Goal: Task Accomplishment & Management: Manage account settings

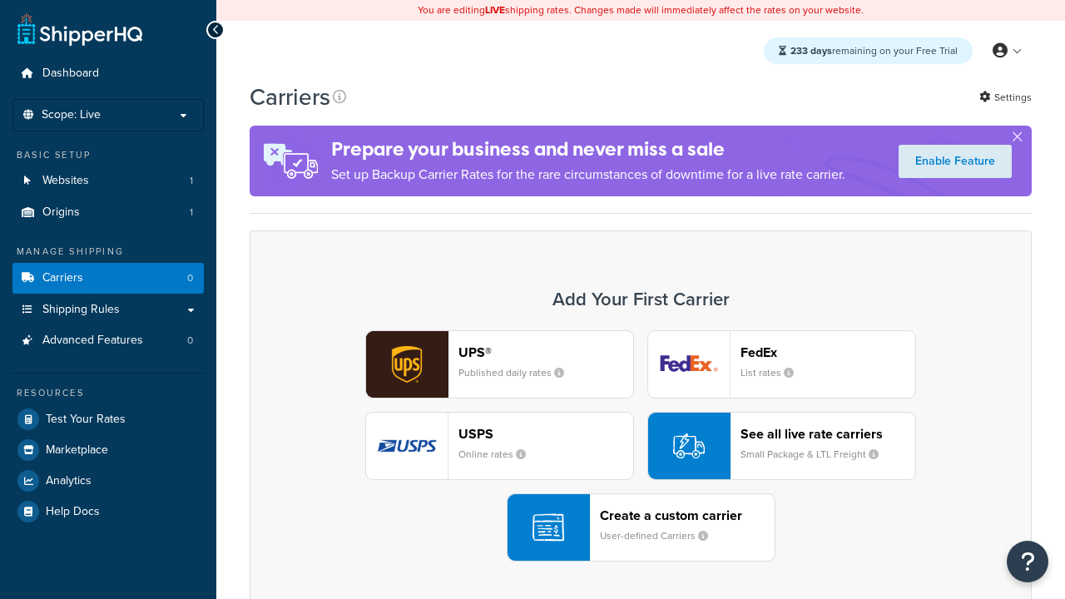
click at [641, 447] on div "UPS® Published daily rates FedEx List rates USPS Online rates See all live rate…" at bounding box center [640, 445] width 747 height 231
click at [828, 353] on header "FedEx" at bounding box center [828, 353] width 175 height 16
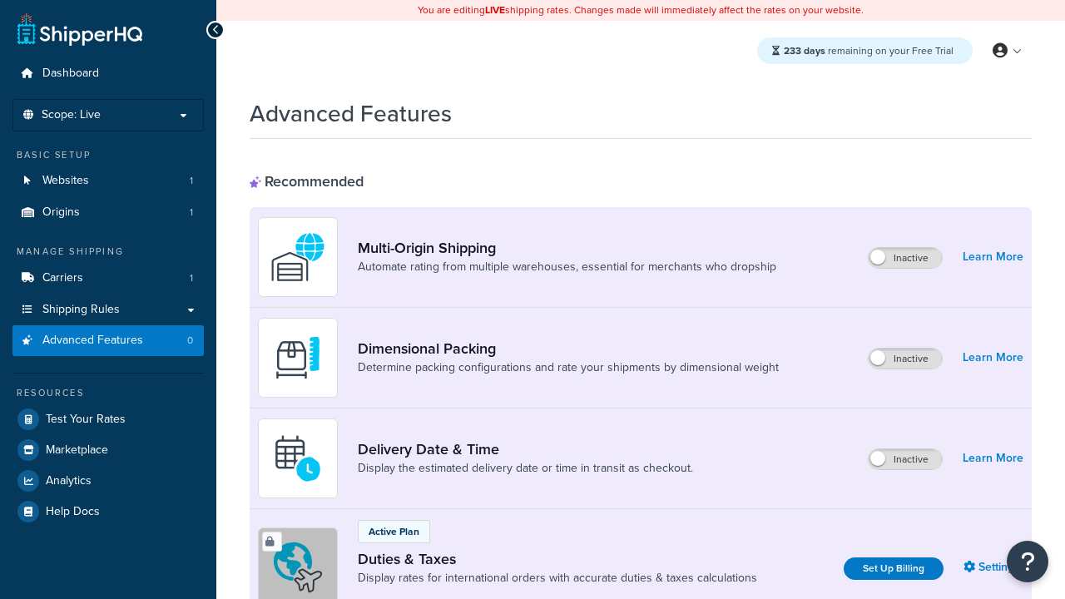
scroll to position [541, 0]
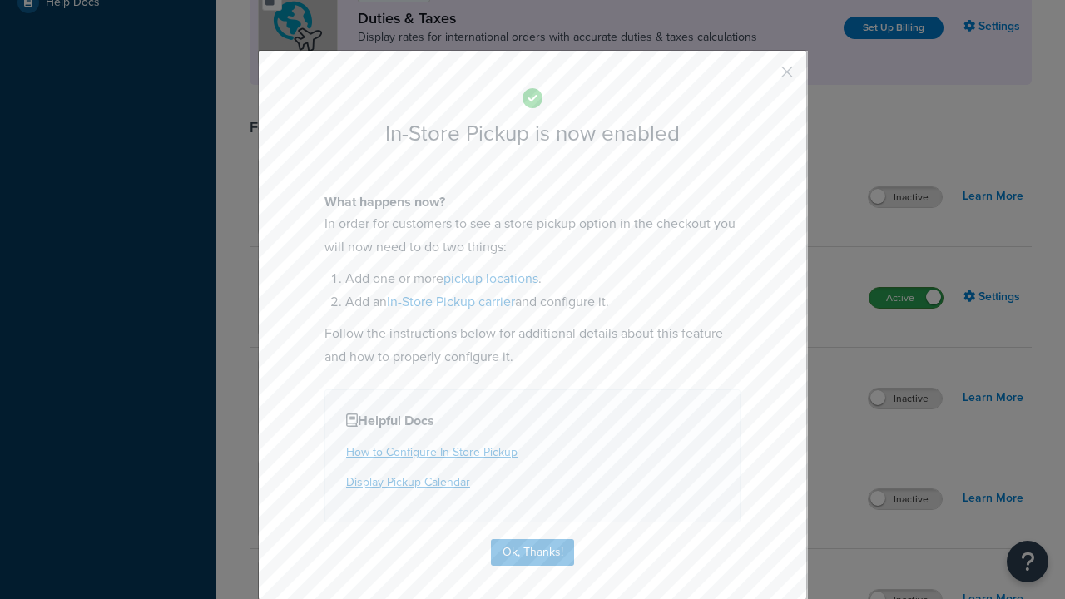
scroll to position [0, 0]
click at [762, 76] on button "button" at bounding box center [763, 78] width 4 height 4
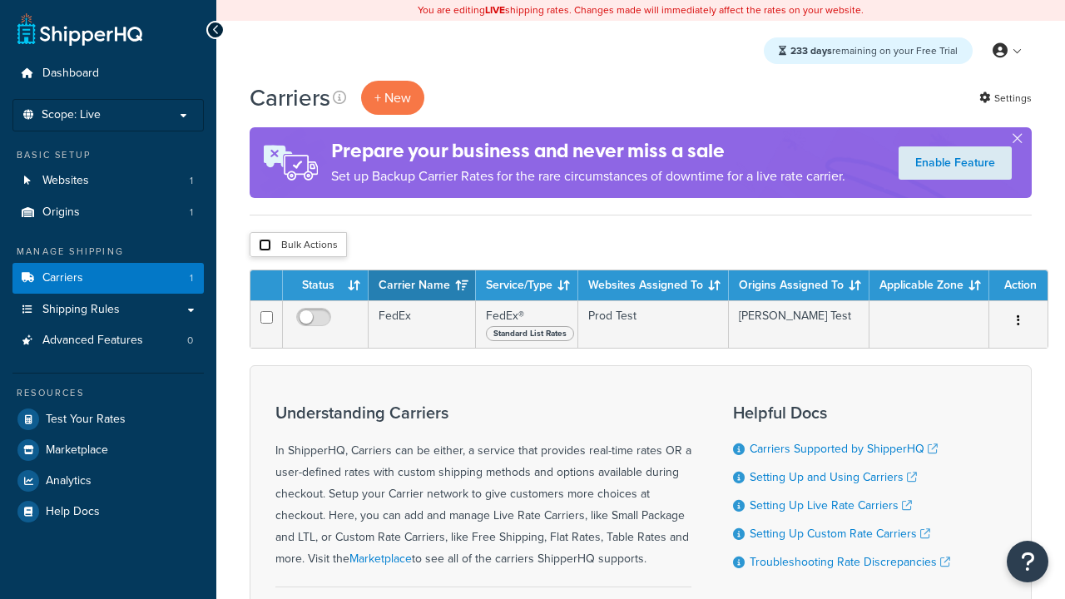
click at [265, 246] on input "checkbox" at bounding box center [265, 245] width 12 height 12
checkbox input "true"
click at [0, 0] on button "Delete" at bounding box center [0, 0] width 0 height 0
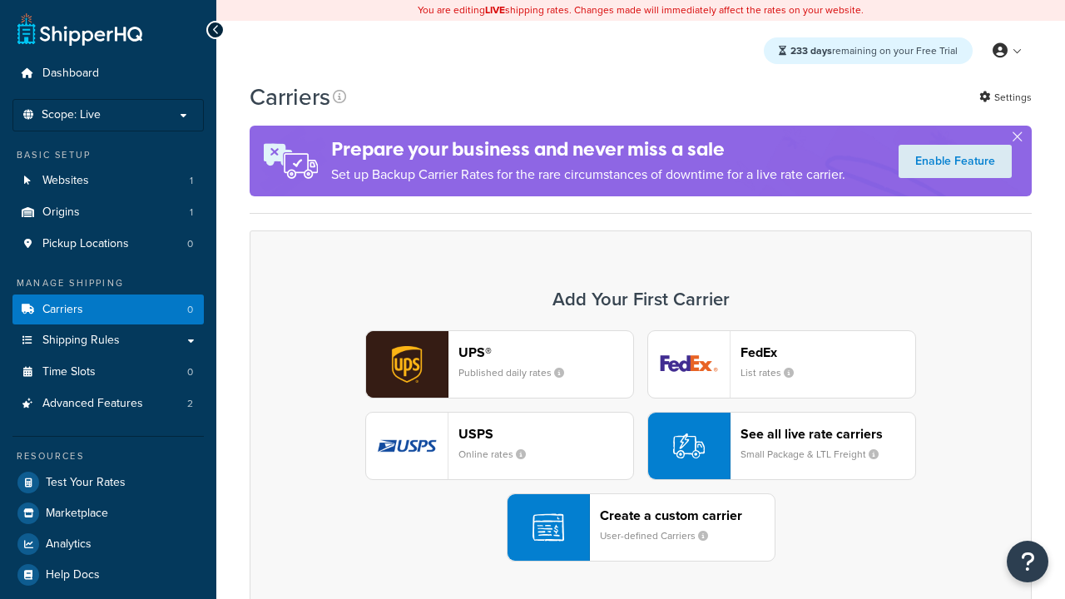
click at [641, 447] on div "UPS® Published daily rates FedEx List rates USPS Online rates See all live rate…" at bounding box center [640, 445] width 747 height 231
click at [641, 528] on div "Create a custom carrier User-defined Carriers" at bounding box center [687, 528] width 175 height 40
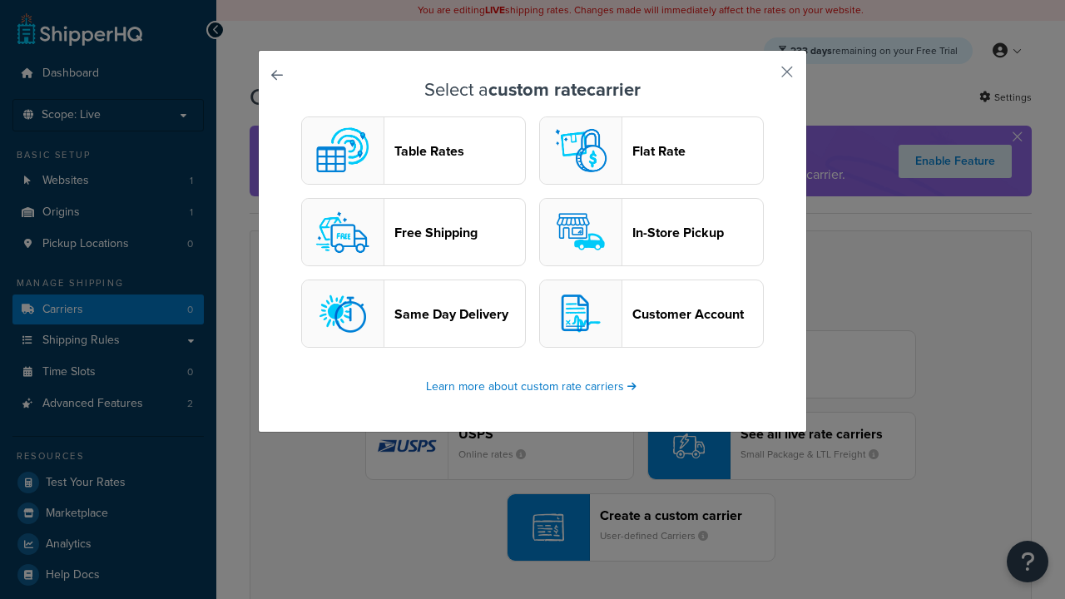
click at [652, 233] on header "In-Store Pickup" at bounding box center [697, 233] width 131 height 16
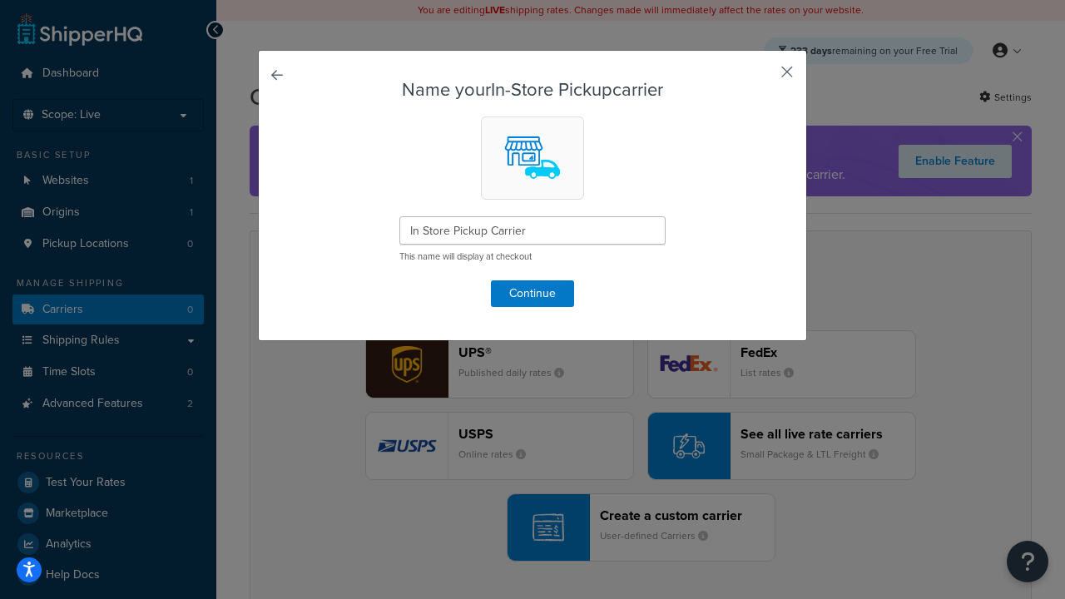
click at [762, 77] on button "button" at bounding box center [763, 78] width 4 height 4
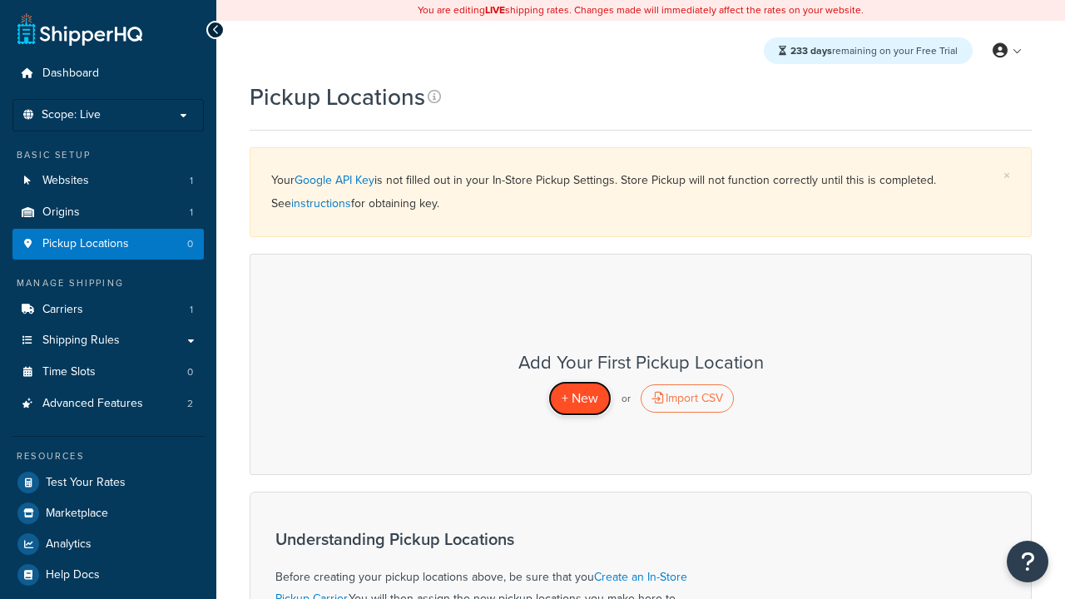
click at [579, 399] on span "+ New" at bounding box center [580, 398] width 37 height 19
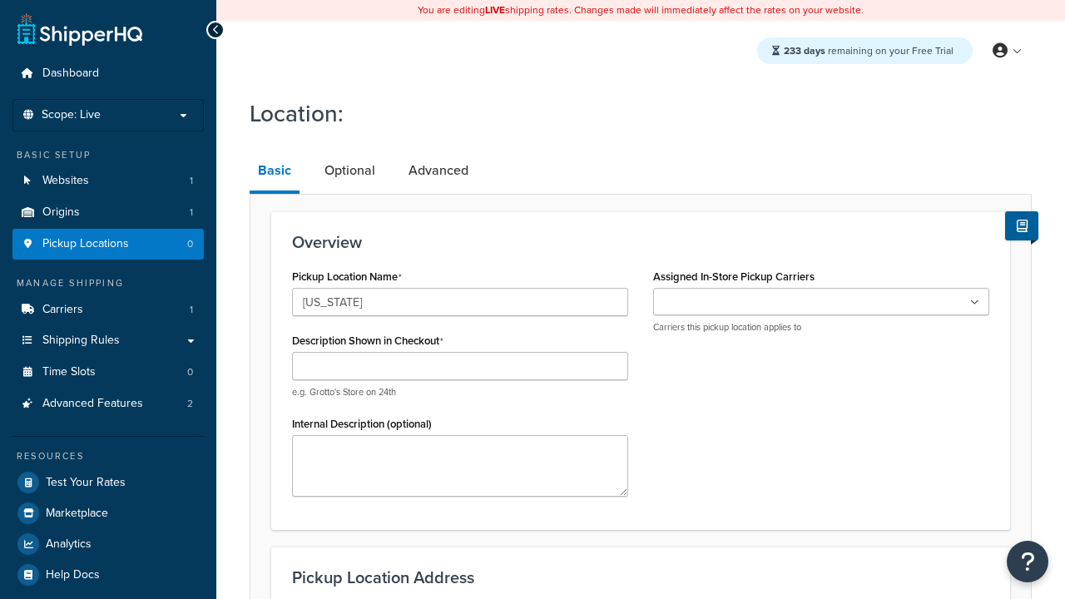
type input "[US_STATE]"
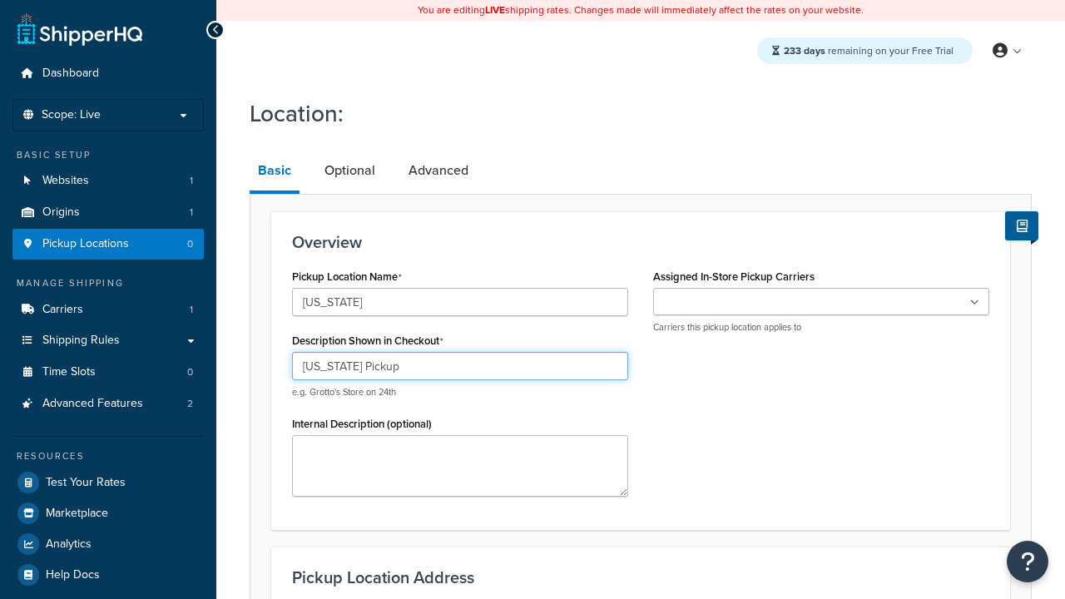
type input "[US_STATE] Pickup"
click at [821, 302] on ul at bounding box center [821, 301] width 336 height 27
type input "[STREET_ADDRESS][PERSON_NAME]"
type input "Suite B"
type input "Irvine"
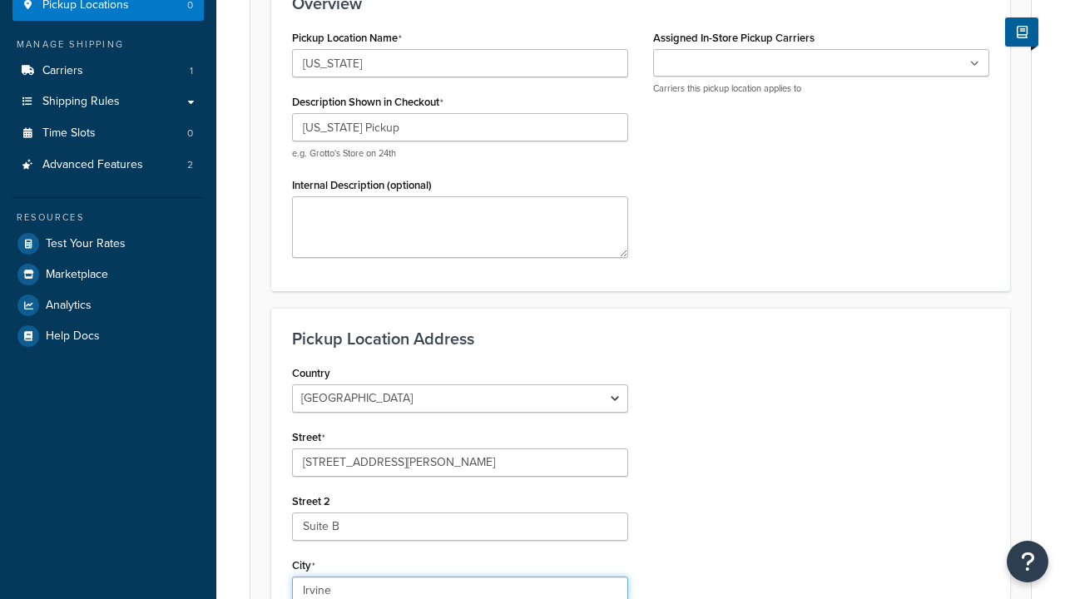
select select "5"
type input "Irvine"
type input "92612"
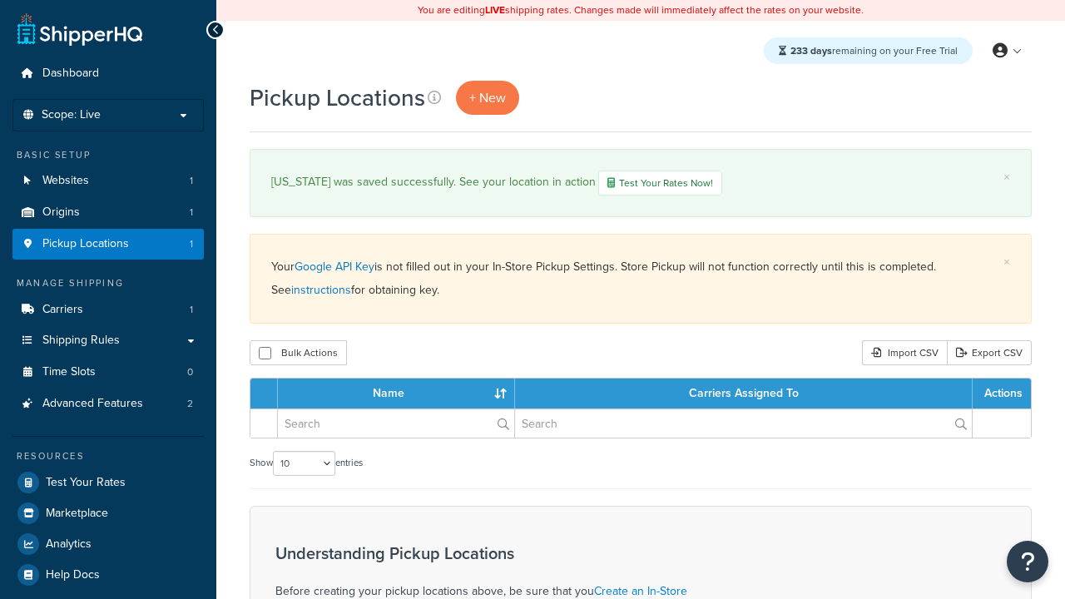
click at [400, 396] on th "Name" at bounding box center [396, 394] width 237 height 30
click at [746, 396] on th "Carriers Assigned To" at bounding box center [744, 394] width 458 height 30
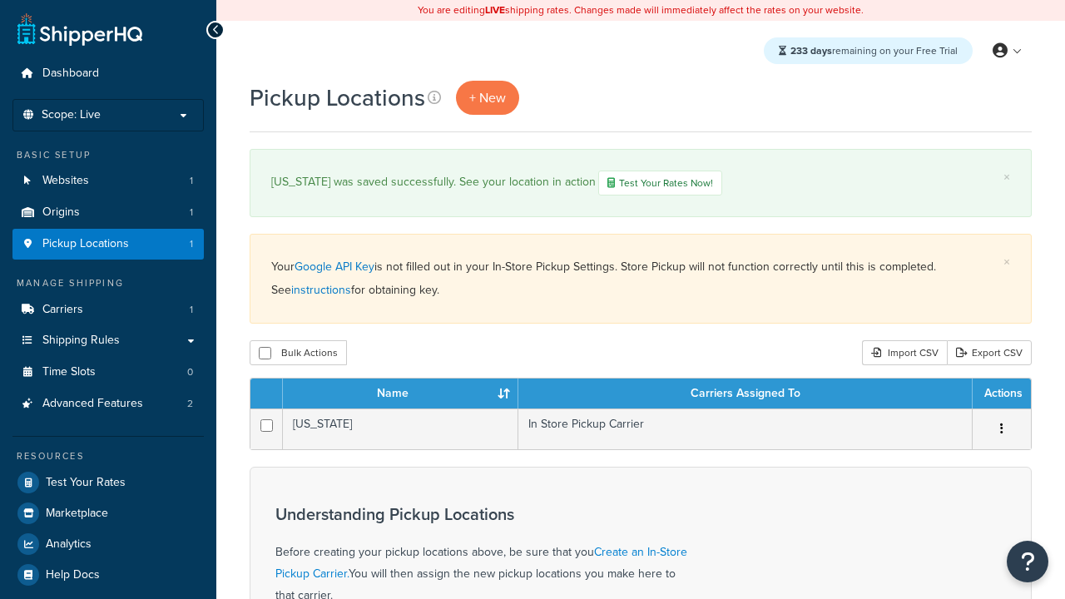
click at [746, 396] on th "Carriers Assigned To" at bounding box center [745, 394] width 454 height 30
click at [1001, 396] on th "Actions" at bounding box center [1002, 394] width 58 height 30
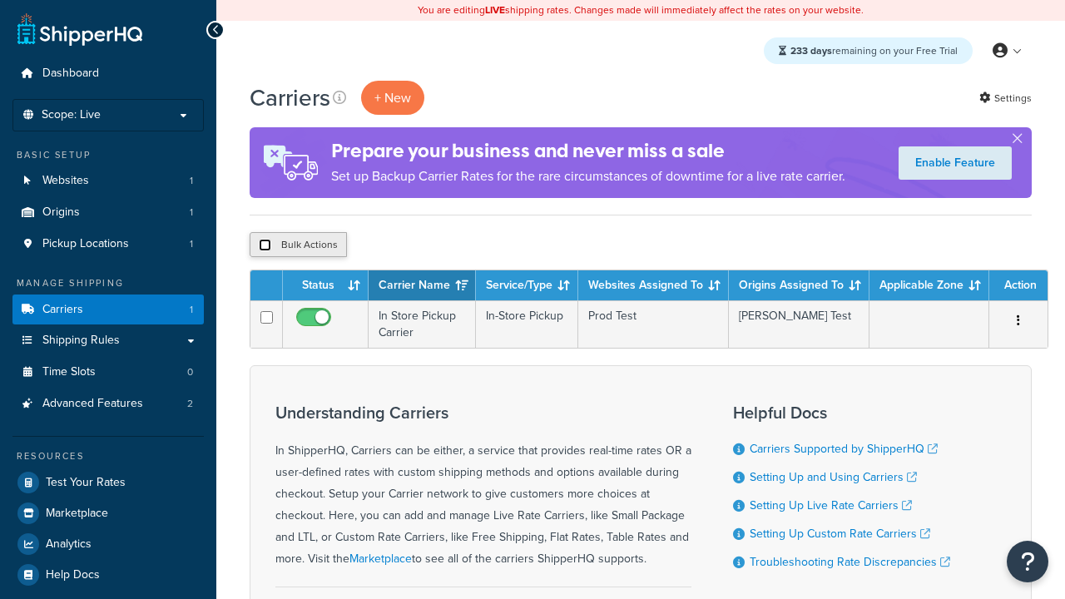
click at [265, 246] on input "checkbox" at bounding box center [265, 245] width 12 height 12
checkbox input "true"
click at [0, 0] on button "Delete" at bounding box center [0, 0] width 0 height 0
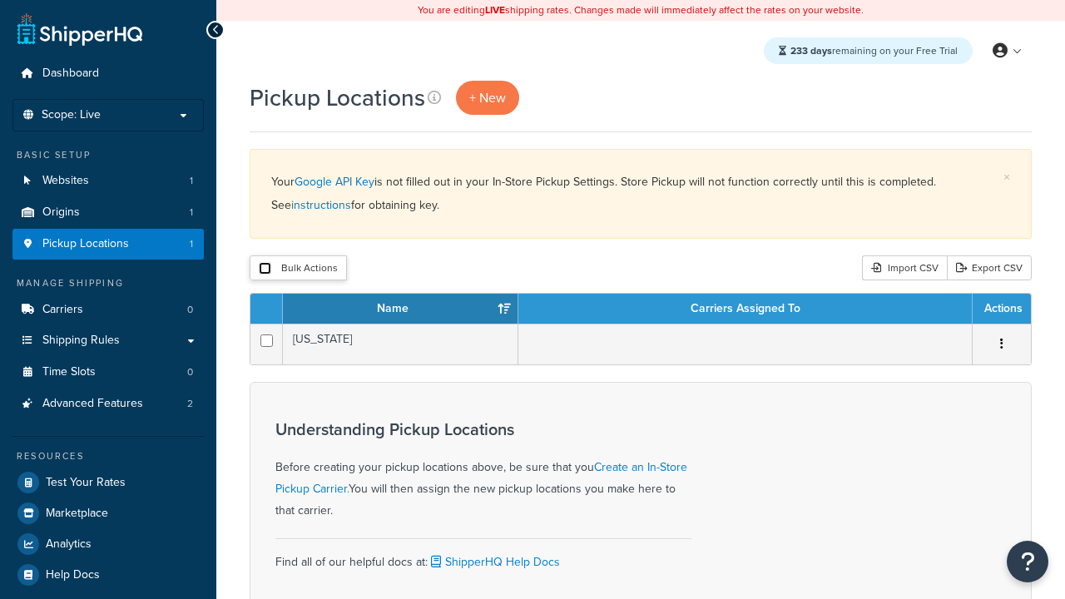
click at [265, 270] on input "checkbox" at bounding box center [265, 268] width 12 height 12
checkbox input "true"
click at [0, 0] on button "Delete" at bounding box center [0, 0] width 0 height 0
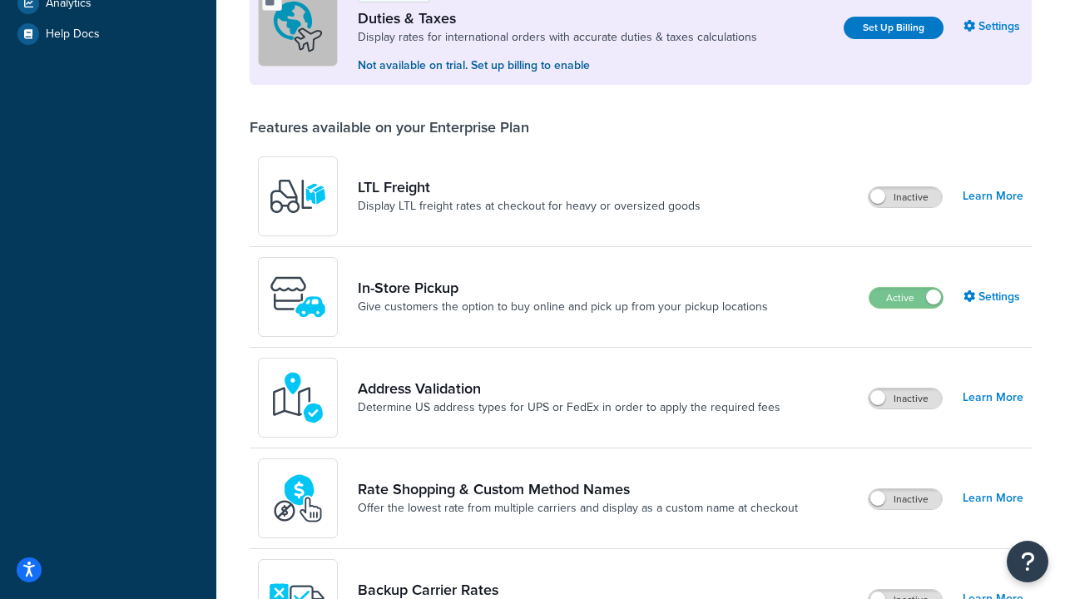
scroll to position [510, 0]
